Goal: Information Seeking & Learning: Understand process/instructions

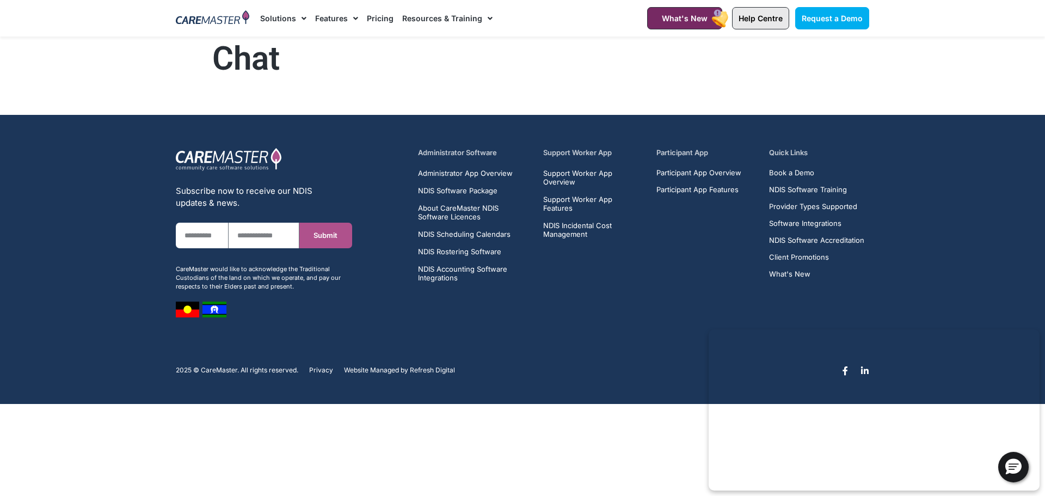
click at [761, 23] on link "Help Centre" at bounding box center [760, 18] width 57 height 22
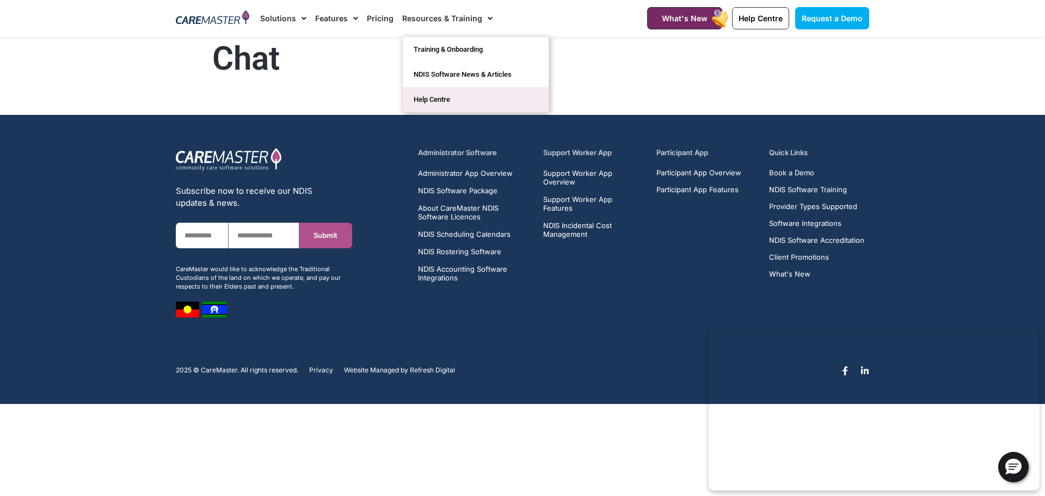
click at [440, 96] on link "Help Centre" at bounding box center [476, 99] width 146 height 25
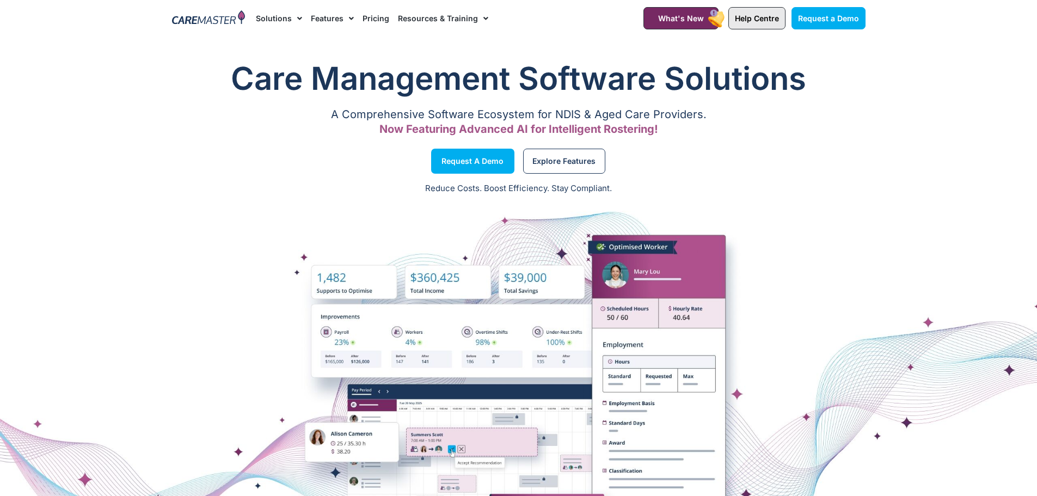
click at [761, 21] on span "Help Centre" at bounding box center [757, 18] width 44 height 9
